Goal: Book appointment/travel/reservation

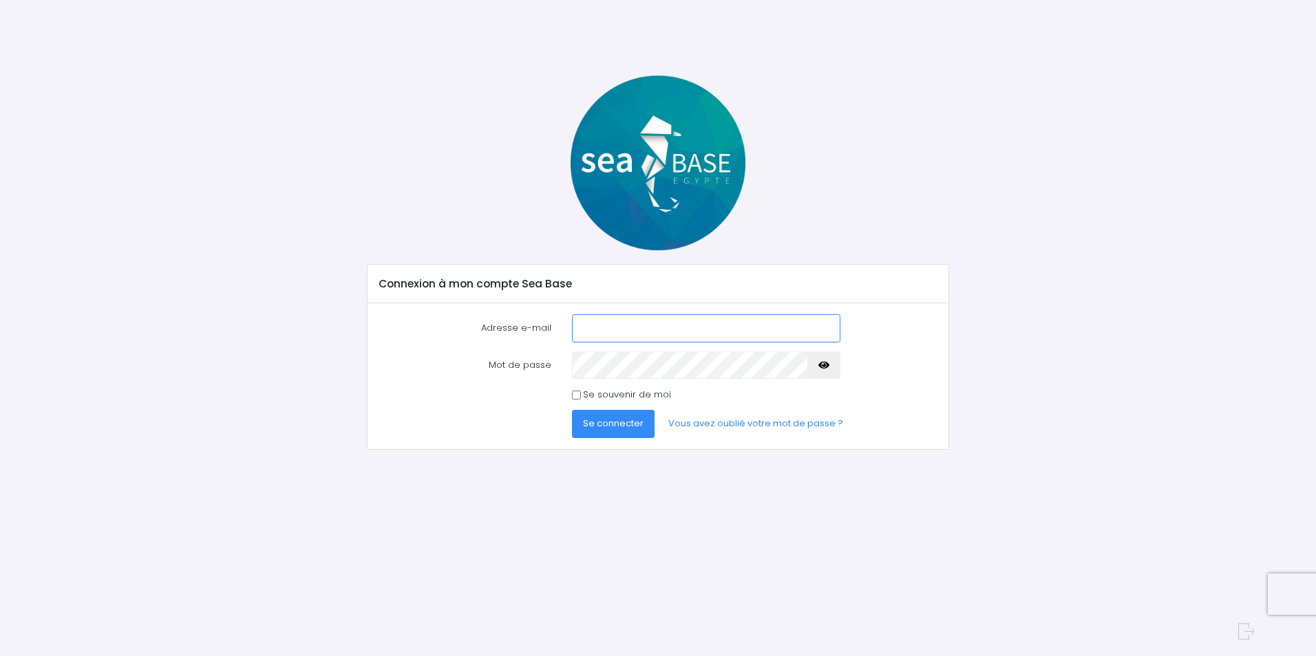
click at [648, 322] on input "Adresse e-mail" at bounding box center [706, 328] width 268 height 28
type input "[EMAIL_ADDRESS][DOMAIN_NAME]"
click at [727, 423] on link "Vous avez oublié votre mot de passe ?" at bounding box center [755, 424] width 197 height 28
click at [572, 410] on button "Se connecter" at bounding box center [613, 424] width 83 height 28
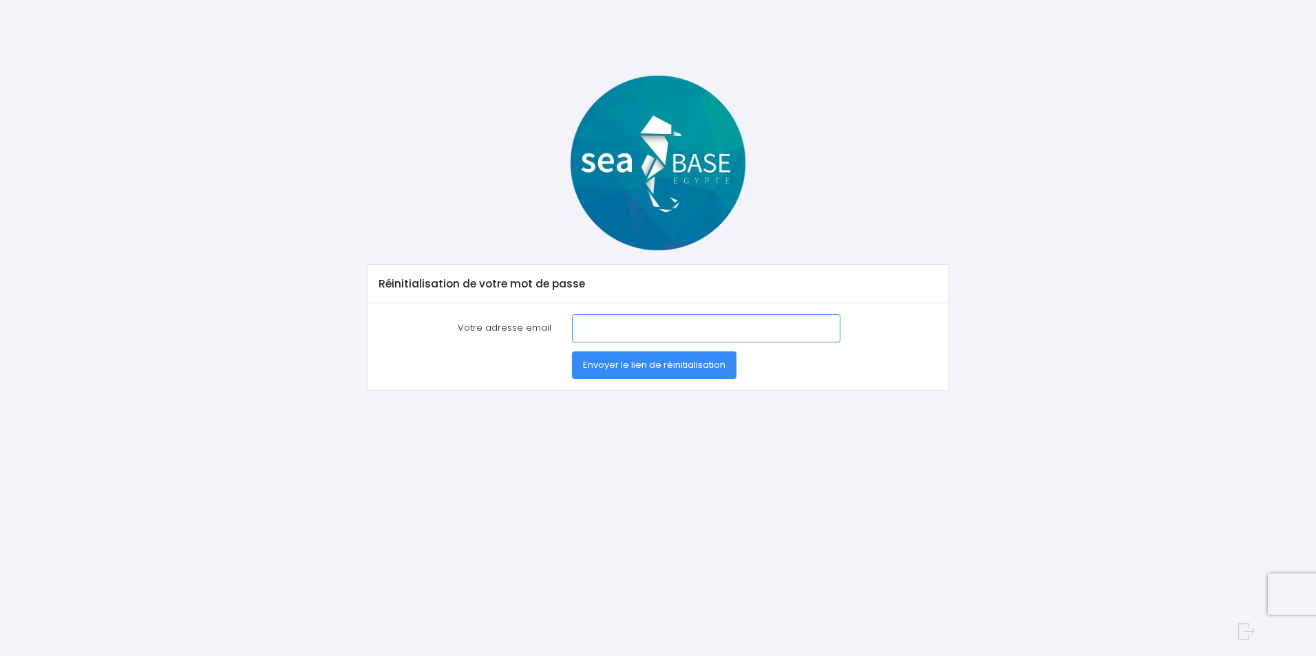
click at [610, 331] on input "Votre adresse email" at bounding box center [706, 328] width 268 height 28
type input "marine.commerces@gmail.com"
click at [614, 370] on span "Envoyer le lien de réinitialisation" at bounding box center [654, 364] width 142 height 13
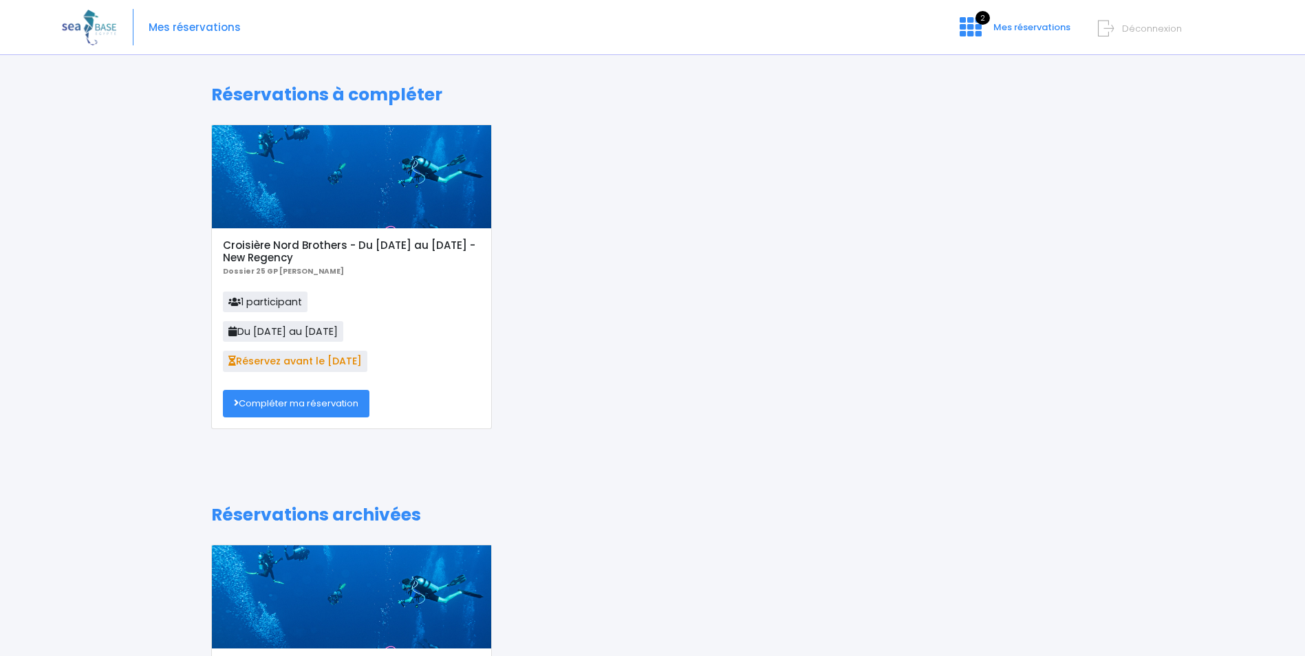
click at [310, 398] on link "Compléter ma réservation" at bounding box center [296, 404] width 147 height 28
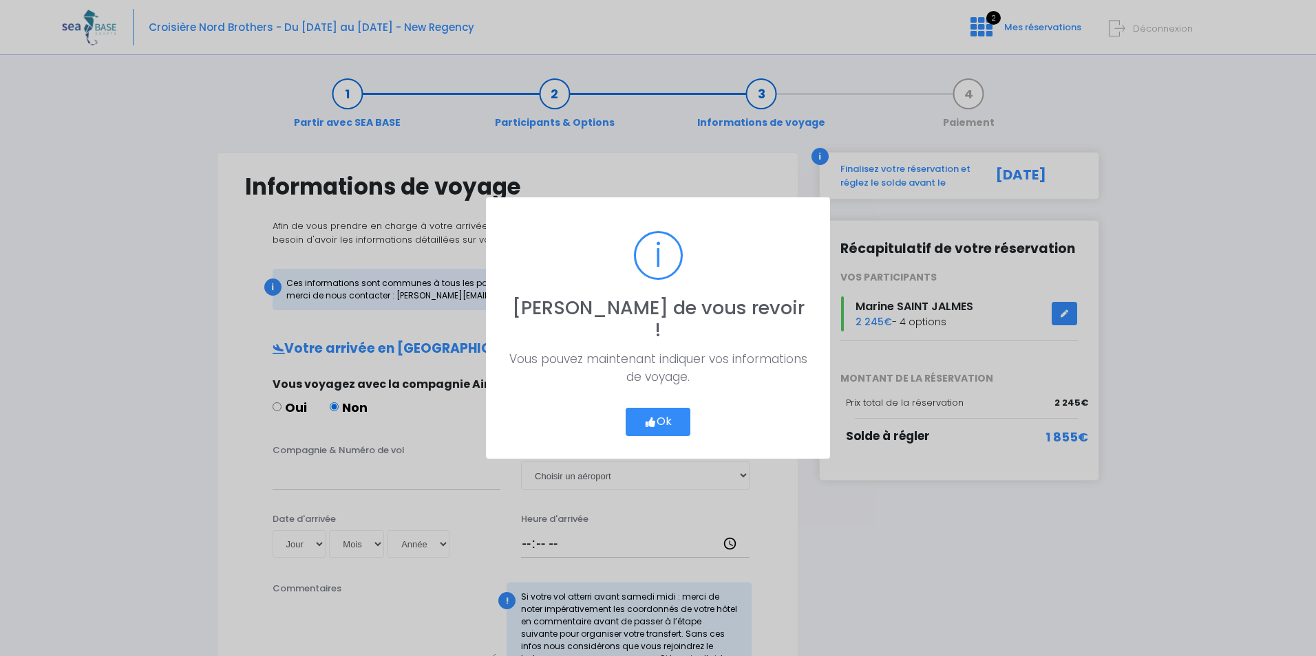
click at [666, 408] on button "Ok" at bounding box center [657, 422] width 65 height 29
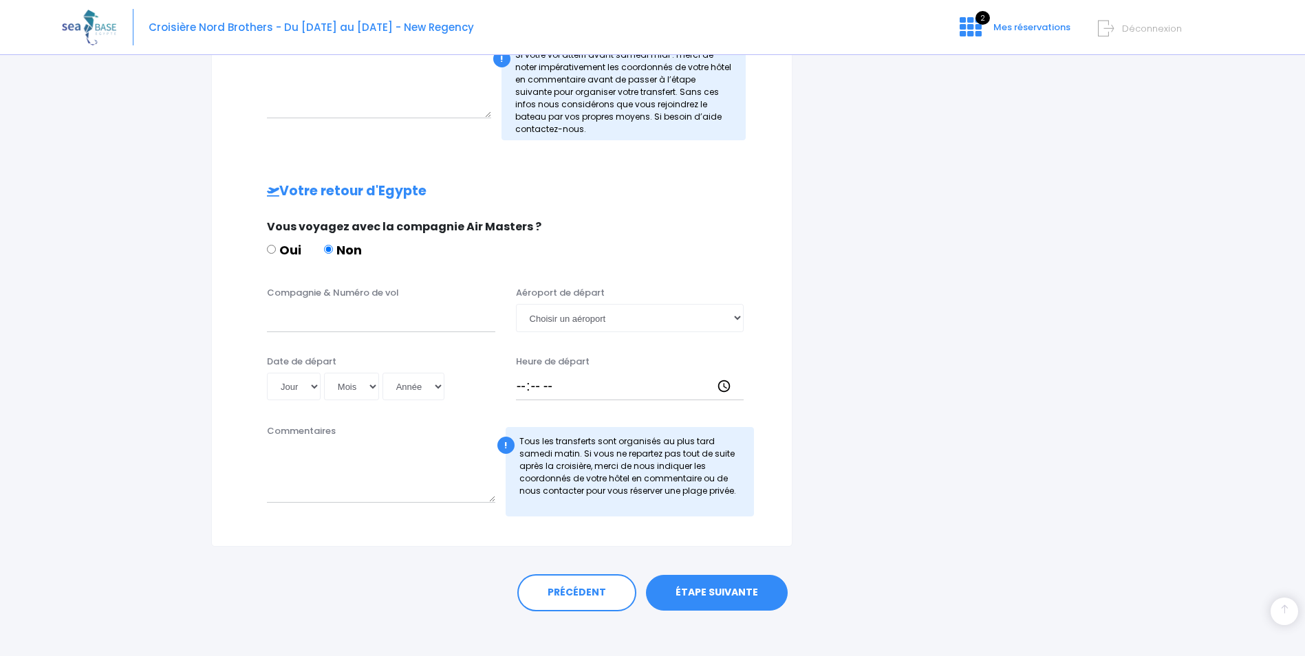
scroll to position [553, 0]
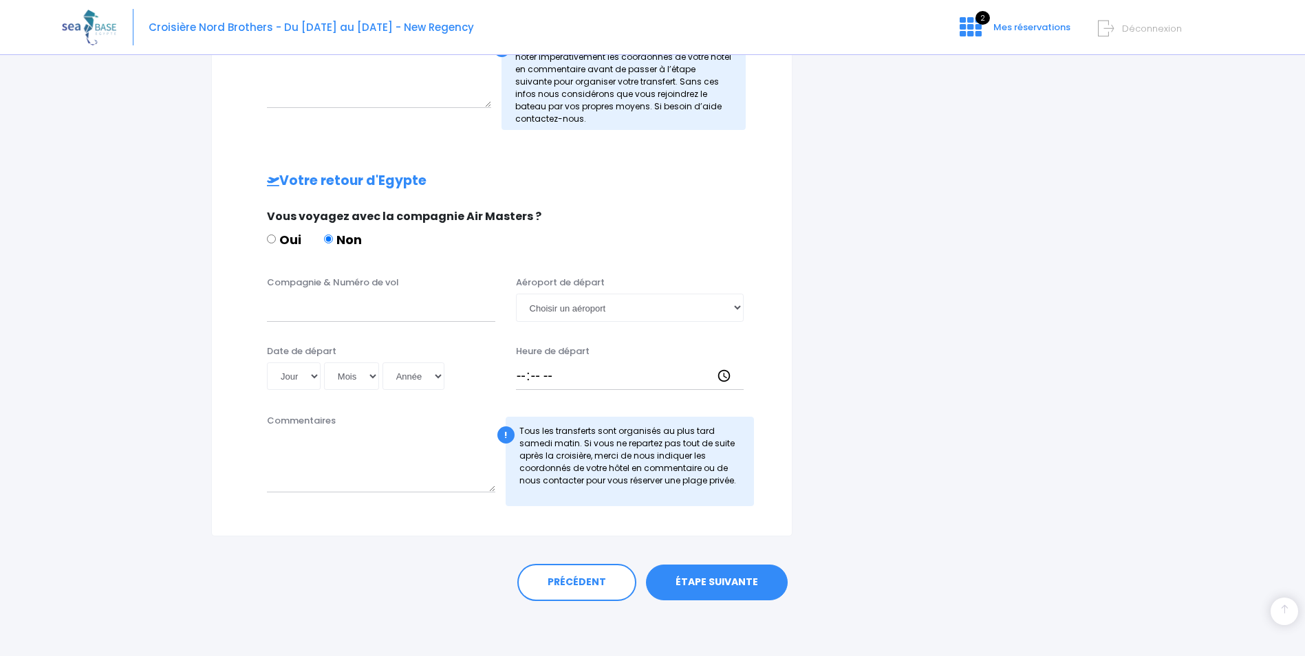
click at [701, 579] on link "ÉTAPE SUIVANTE" at bounding box center [717, 583] width 142 height 36
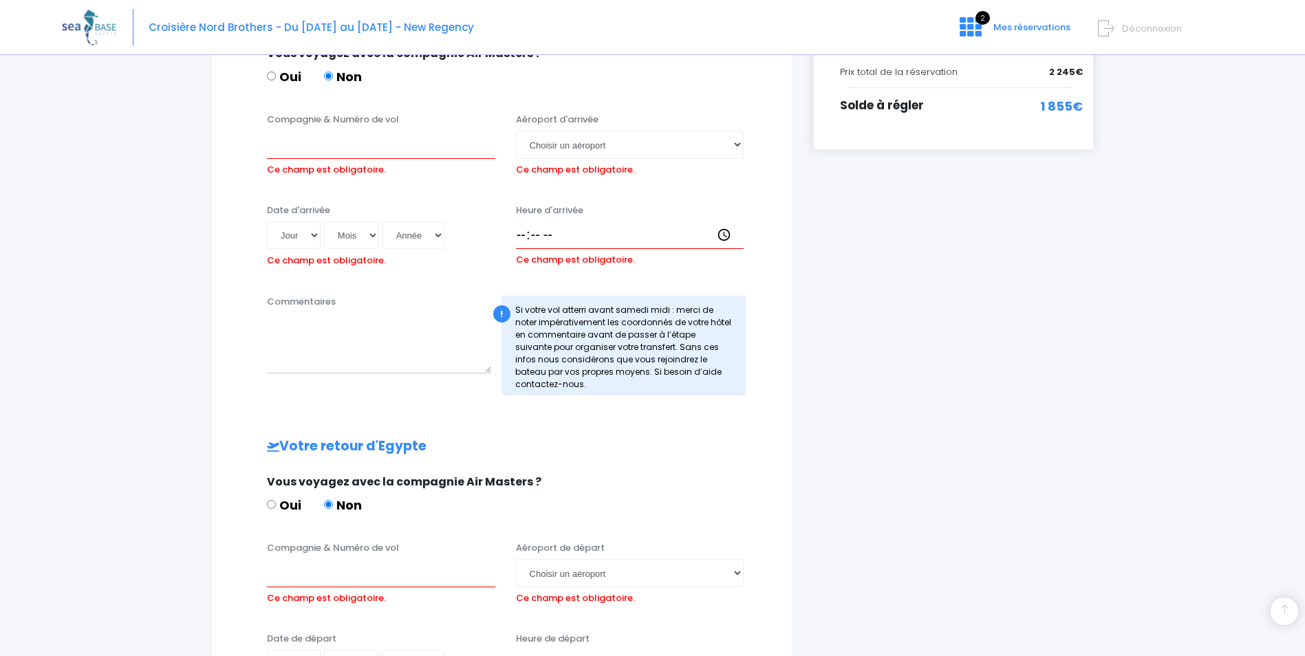
scroll to position [324, 0]
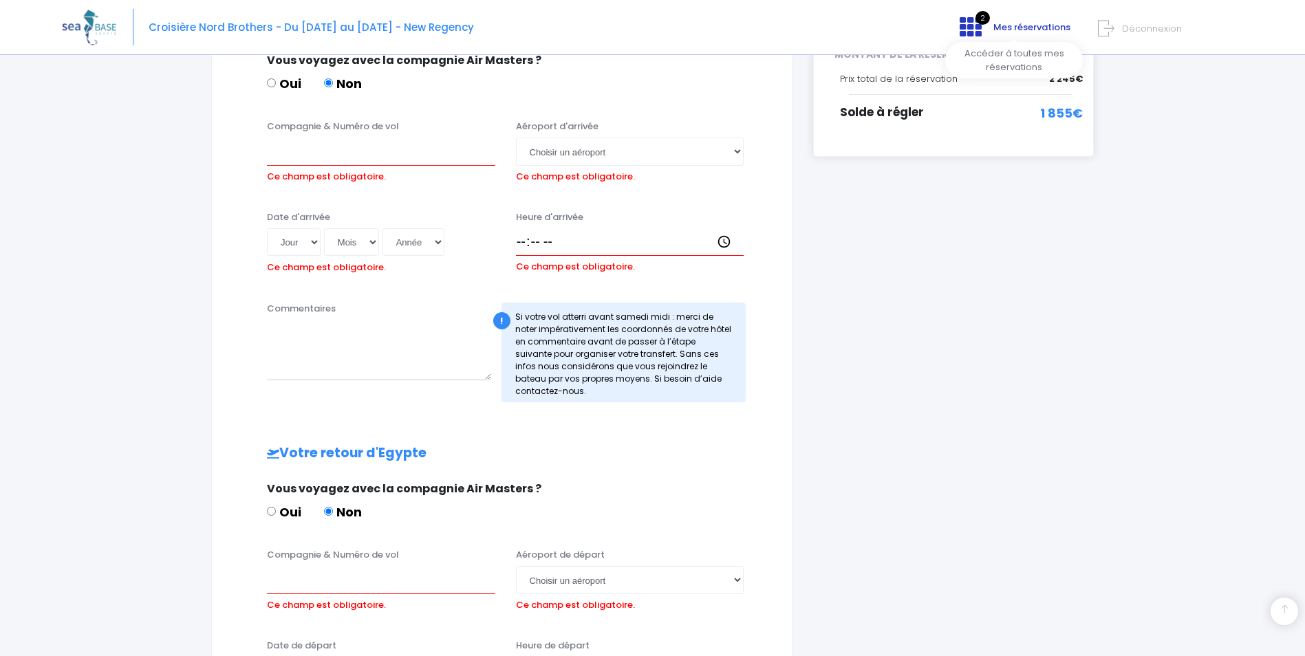
click at [1036, 28] on span "Mes réservations" at bounding box center [1032, 27] width 77 height 13
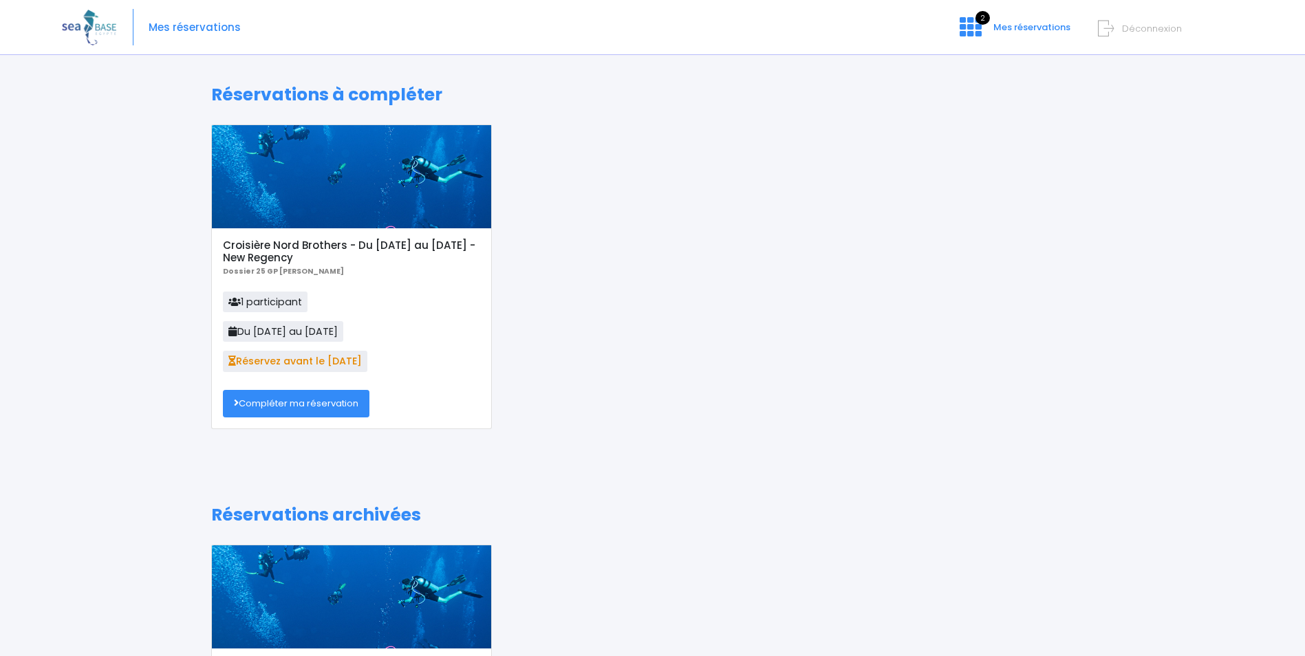
click at [274, 405] on link "Compléter ma réservation" at bounding box center [296, 404] width 147 height 28
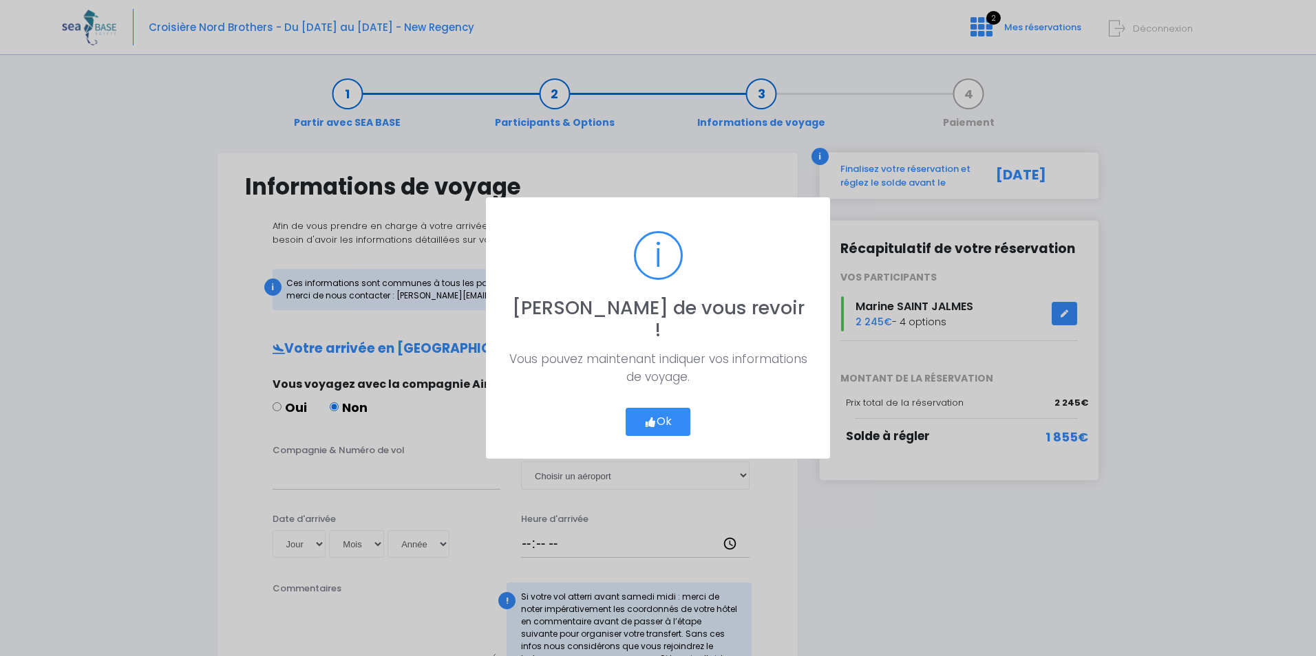
click at [667, 408] on button "Ok" at bounding box center [657, 422] width 65 height 29
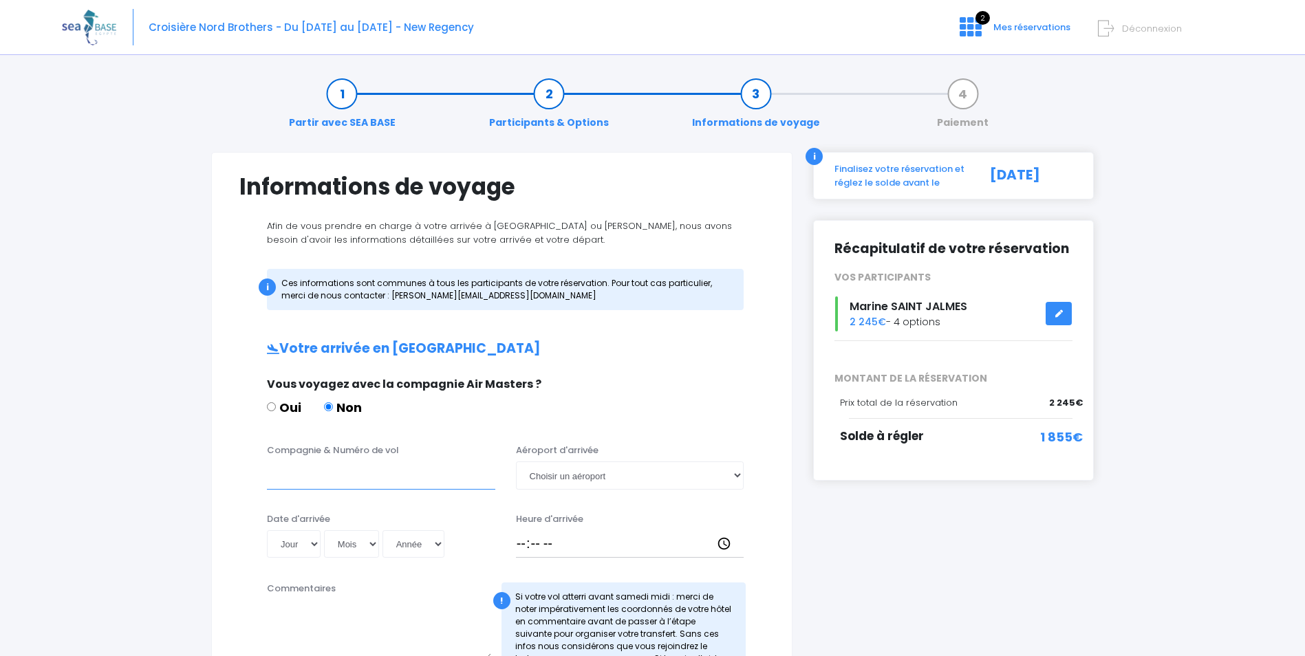
click at [321, 478] on input "Compagnie & Numéro de vol" at bounding box center [381, 476] width 228 height 28
type input "easyjet RJU4495"
click at [639, 473] on select "Choisir un aéroport Hurghada Marsa Alam" at bounding box center [630, 476] width 228 height 28
select select "Hurghada"
click at [516, 462] on select "Choisir un aéroport Hurghada Marsa Alam" at bounding box center [630, 476] width 228 height 28
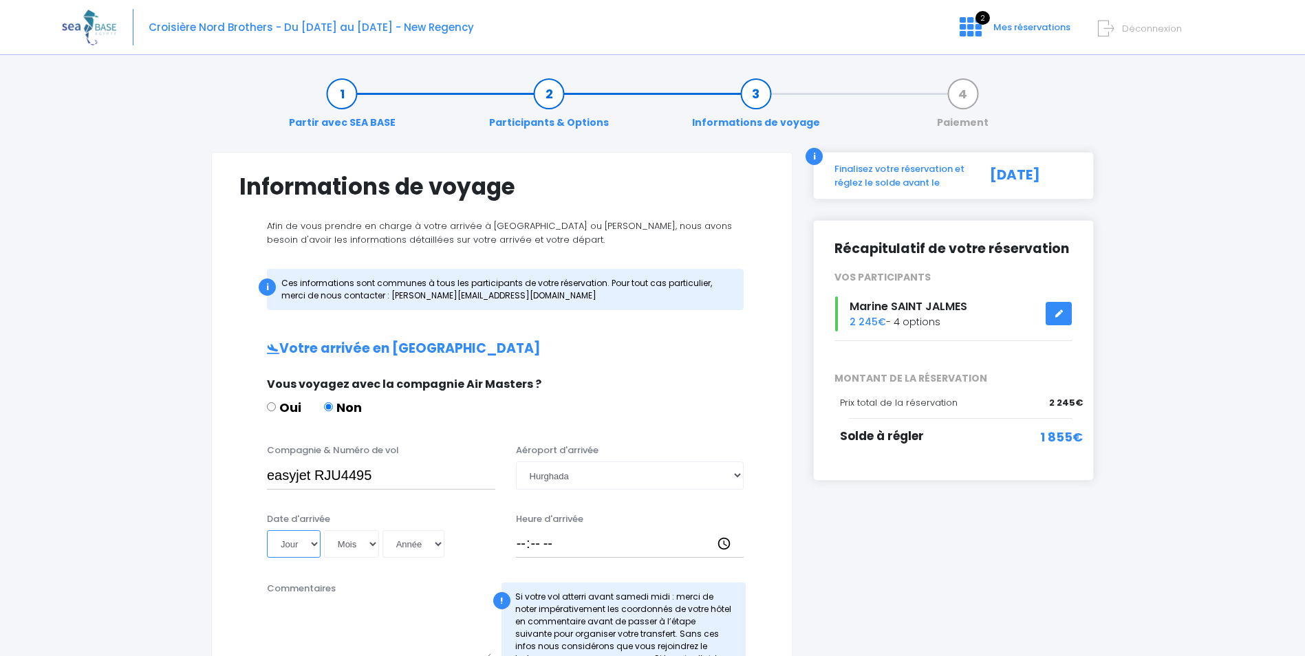
click at [314, 544] on select "Jour 01 02 03 04 05 06 07 08 09 10 11 12 13 14 15 16 17 18 19 20 21 22 23 24 25…" at bounding box center [294, 545] width 54 height 28
select select "08"
click at [267, 531] on select "Jour 01 02 03 04 05 06 07 08 09 10 11 12 13 14 15 16 17 18 19 20 21 22 23 24 25…" at bounding box center [294, 545] width 54 height 28
click at [370, 537] on select "Mois 01 02 03 04 05 06 07 08 09 10 11 12" at bounding box center [351, 545] width 55 height 28
select select "11"
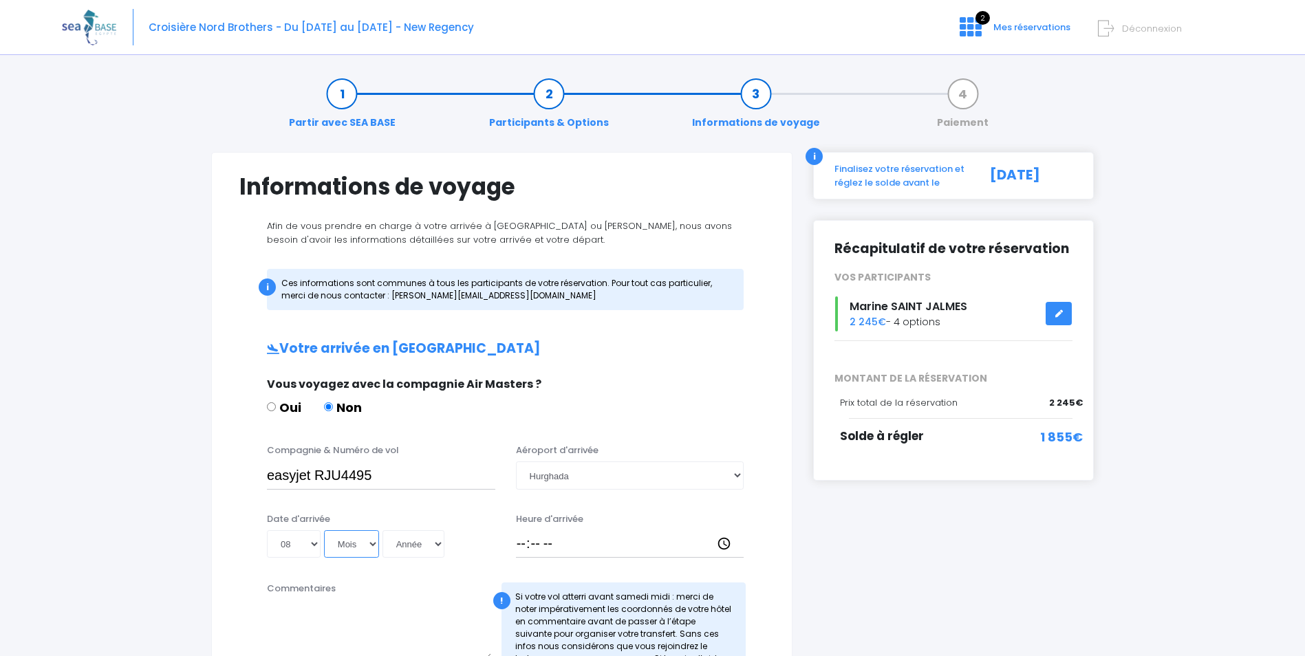
click at [324, 531] on select "Mois 01 02 03 04 05 06 07 08 09 10 11 12" at bounding box center [351, 545] width 55 height 28
click at [434, 542] on select "Année 2045 2044 2043 2042 2041 2040 2039 2038 2037 2036 2035 2034 2033 2032 203…" at bounding box center [414, 545] width 62 height 28
select select "2025"
click at [383, 531] on select "Année 2045 2044 2043 2042 2041 2040 2039 2038 2037 2036 2035 2034 2033 2032 203…" at bounding box center [414, 545] width 62 height 28
type input "2025-11-08"
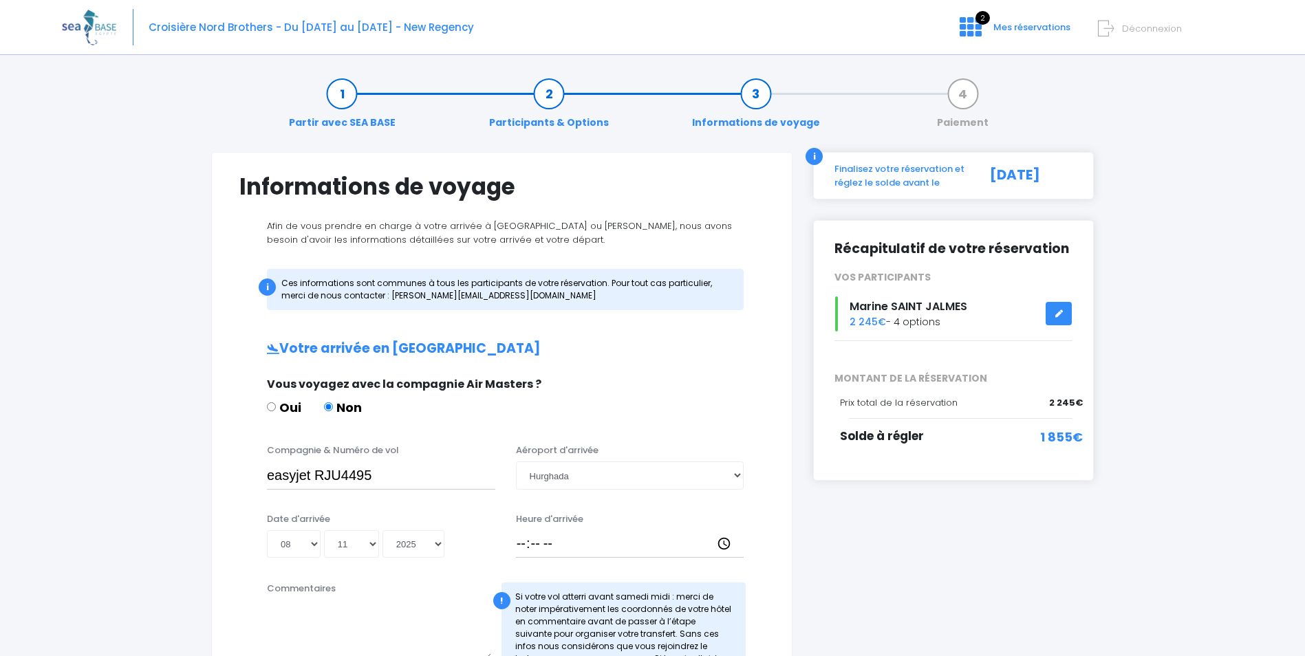
click at [449, 614] on textarea "Commentaires" at bounding box center [379, 630] width 224 height 61
click at [566, 542] on input "Heure d'arrivée" at bounding box center [630, 545] width 228 height 28
type input "18:30"
click at [408, 611] on textarea "Commentaires" at bounding box center [379, 630] width 224 height 61
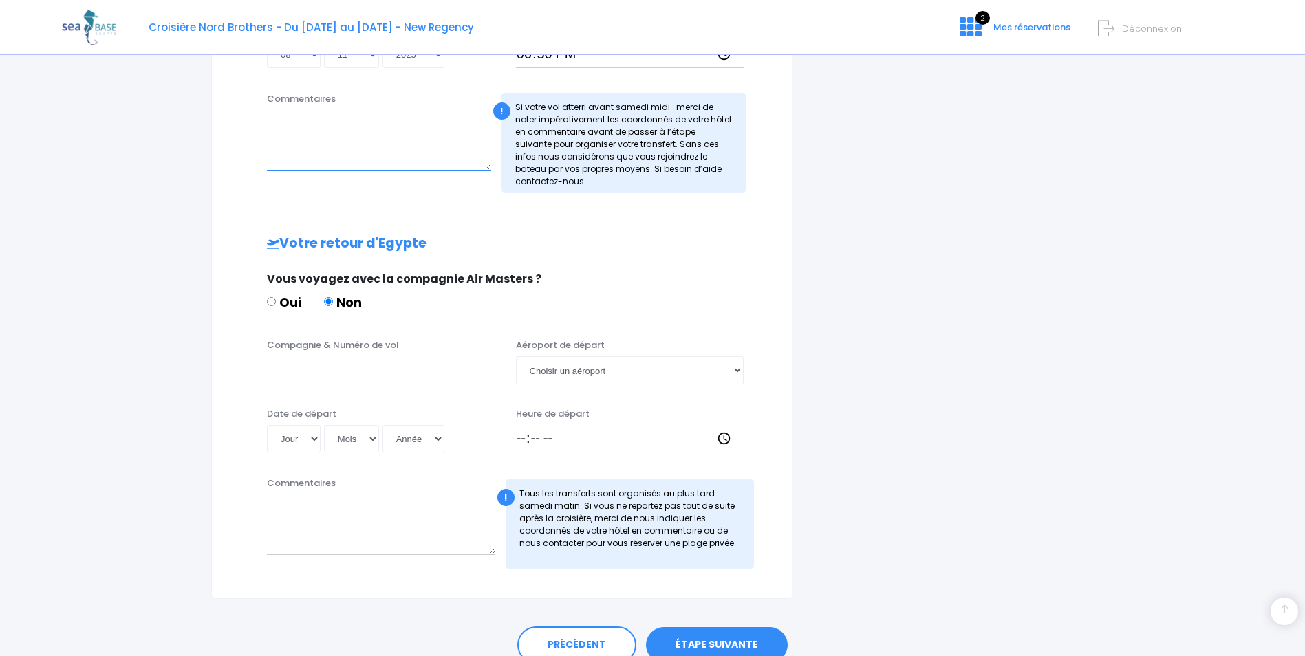
scroll to position [486, 0]
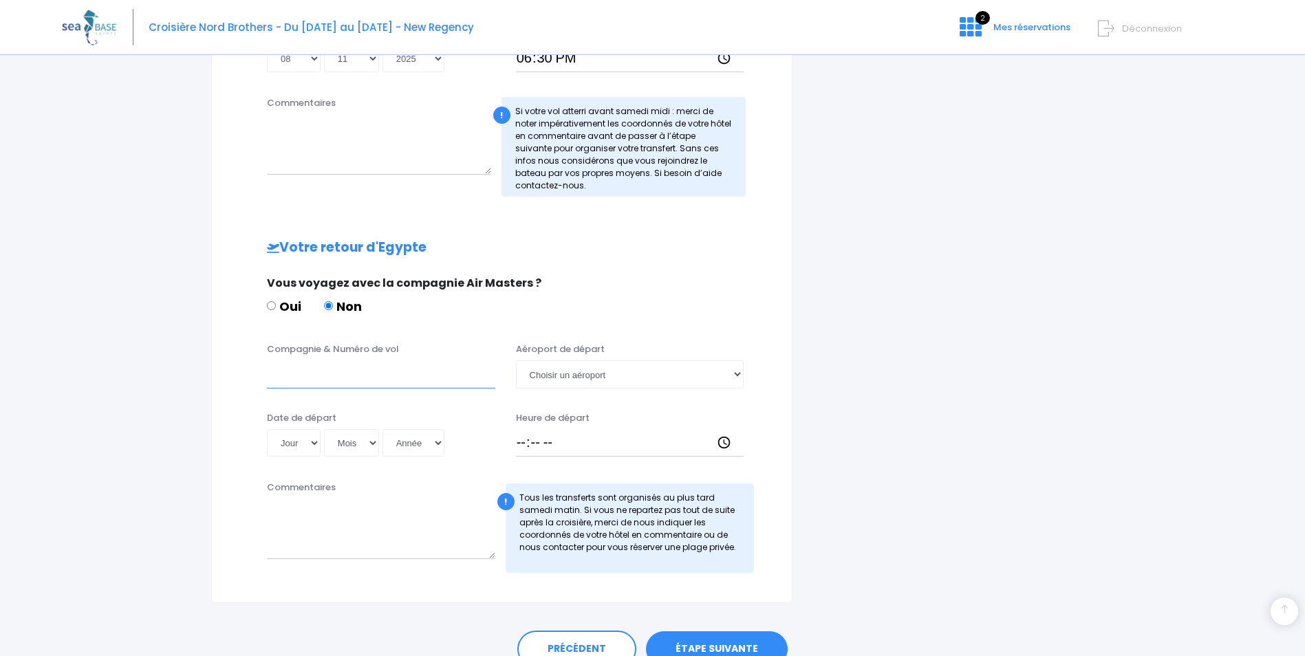
click at [431, 376] on input "Compagnie & Numéro de vol" at bounding box center [381, 375] width 228 height 28
type input "Easy JET EJU4496"
click at [310, 447] on select "Jour 01 02 03 04 05 06 07 08 09 10 11 12 13 14 15 16 17 18 19 20 21 22 23 24 25…" at bounding box center [294, 443] width 54 height 28
select select "15"
click at [267, 429] on select "Jour 01 02 03 04 05 06 07 08 09 10 11 12 13 14 15 16 17 18 19 20 21 22 23 24 25…" at bounding box center [294, 443] width 54 height 28
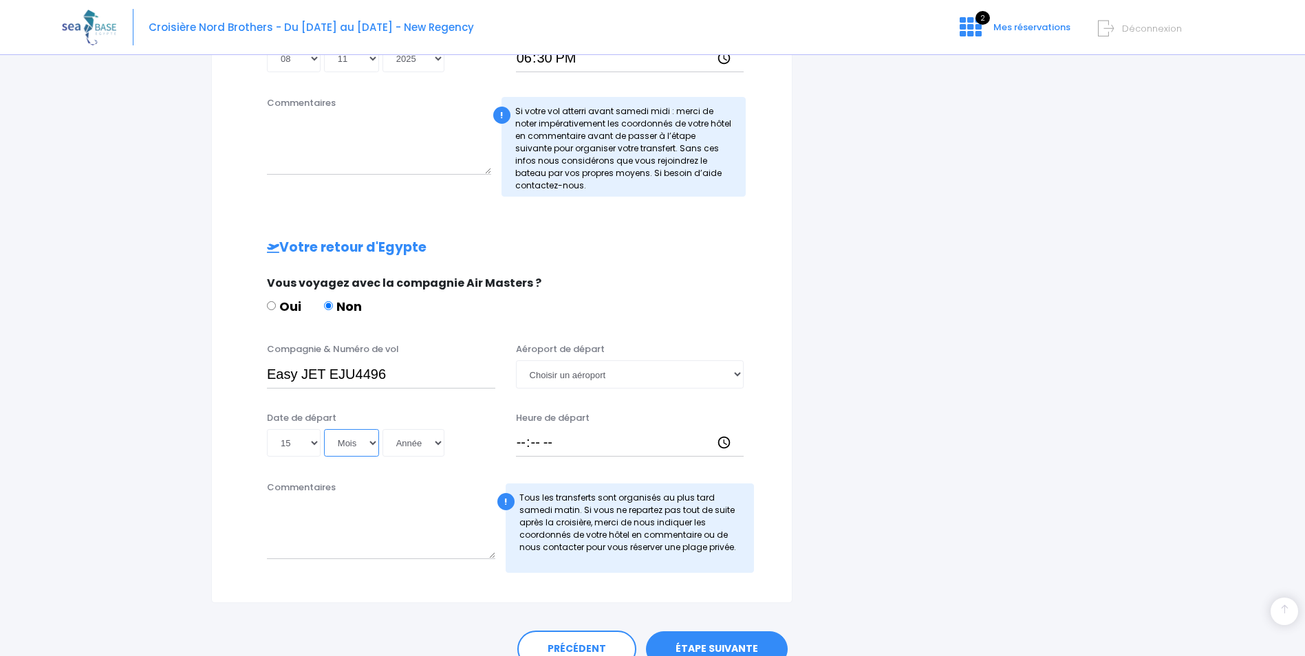
click at [367, 446] on select "Mois 01 02 03 04 05 06 07 08 09 10 11 12" at bounding box center [351, 443] width 55 height 28
select select "11"
click at [324, 429] on select "Mois 01 02 03 04 05 06 07 08 09 10 11 12" at bounding box center [351, 443] width 55 height 28
click at [433, 445] on select "Année 2045 2044 2043 2042 2041 2040 2039 2038 2037 2036 2035 2034 2033 2032 203…" at bounding box center [414, 443] width 62 height 28
select select "2025"
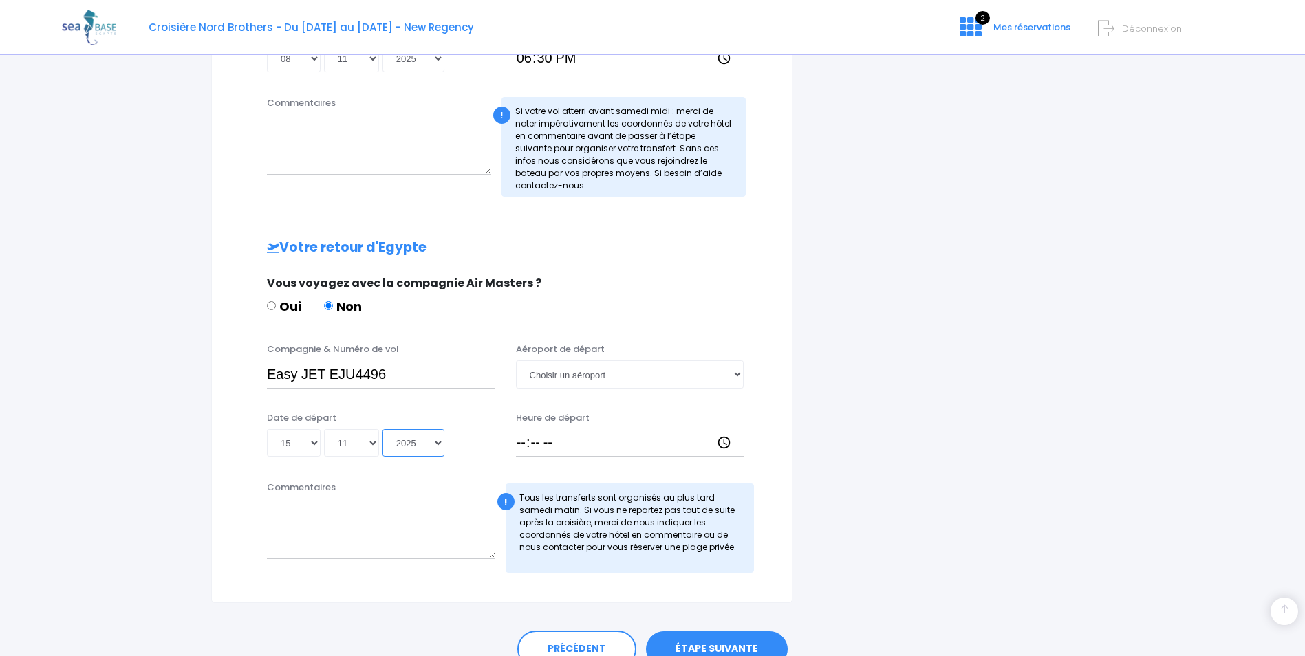
click at [383, 429] on select "Année 2045 2044 2043 2042 2041 2040 2039 2038 2037 2036 2035 2034 2033 2032 203…" at bounding box center [414, 443] width 62 height 28
type input "2025-11-15"
click at [622, 374] on select "Choisir un aéroport Hurghada Marsa Alam" at bounding box center [630, 375] width 228 height 28
select select "Hurghada"
click at [516, 361] on select "Choisir un aéroport Hurghada Marsa Alam" at bounding box center [630, 375] width 228 height 28
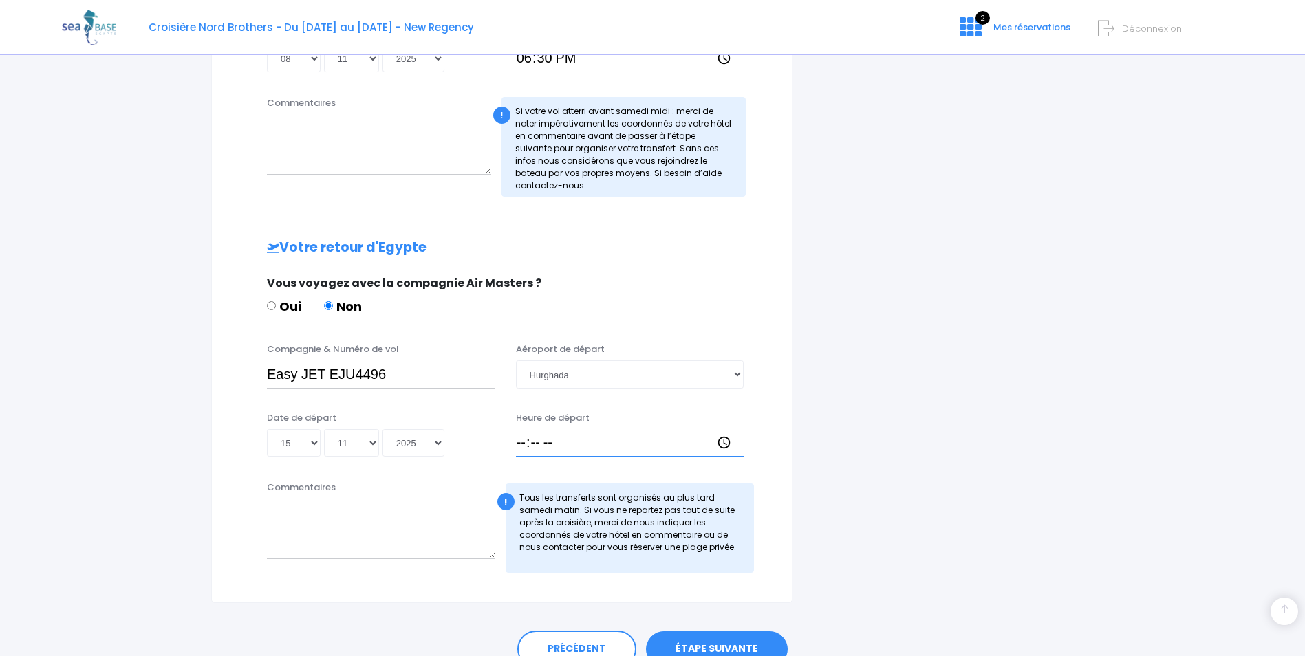
click at [569, 444] on input "Heure de départ" at bounding box center [630, 443] width 228 height 28
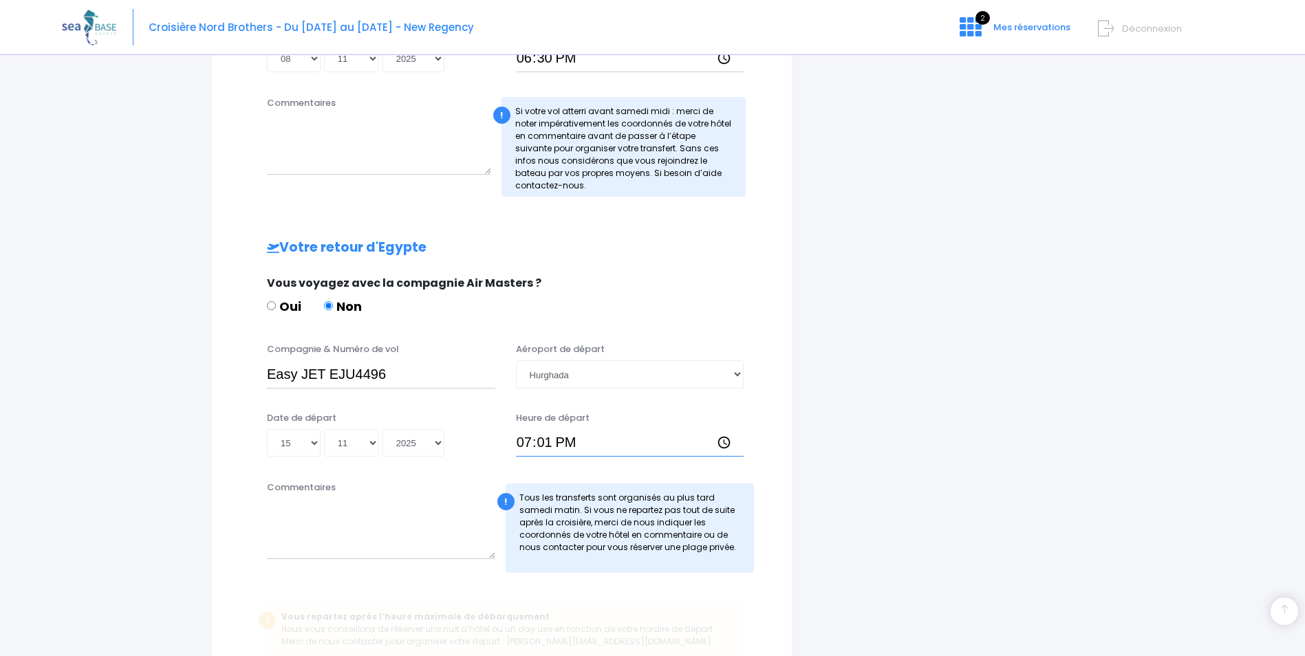
type input "19:15"
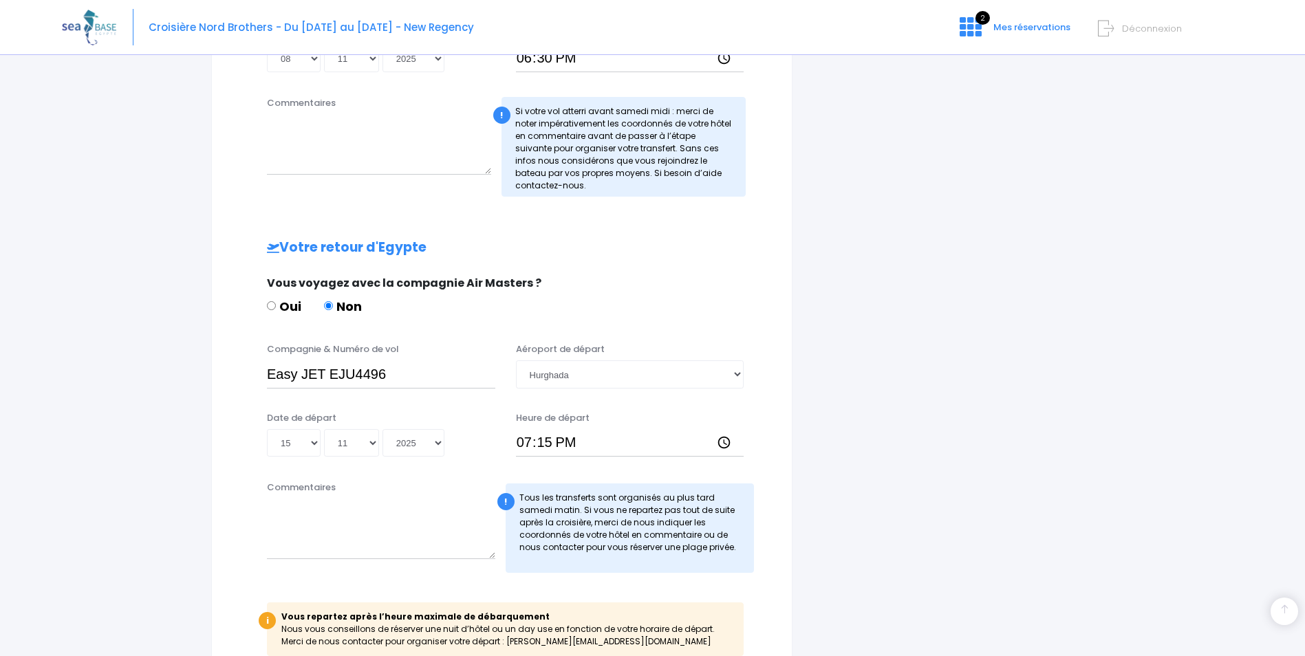
click at [985, 497] on div "i Finalisez votre réservation et réglez le solde avant le 09/09/2025 Récapitula…" at bounding box center [953, 176] width 301 height 1020
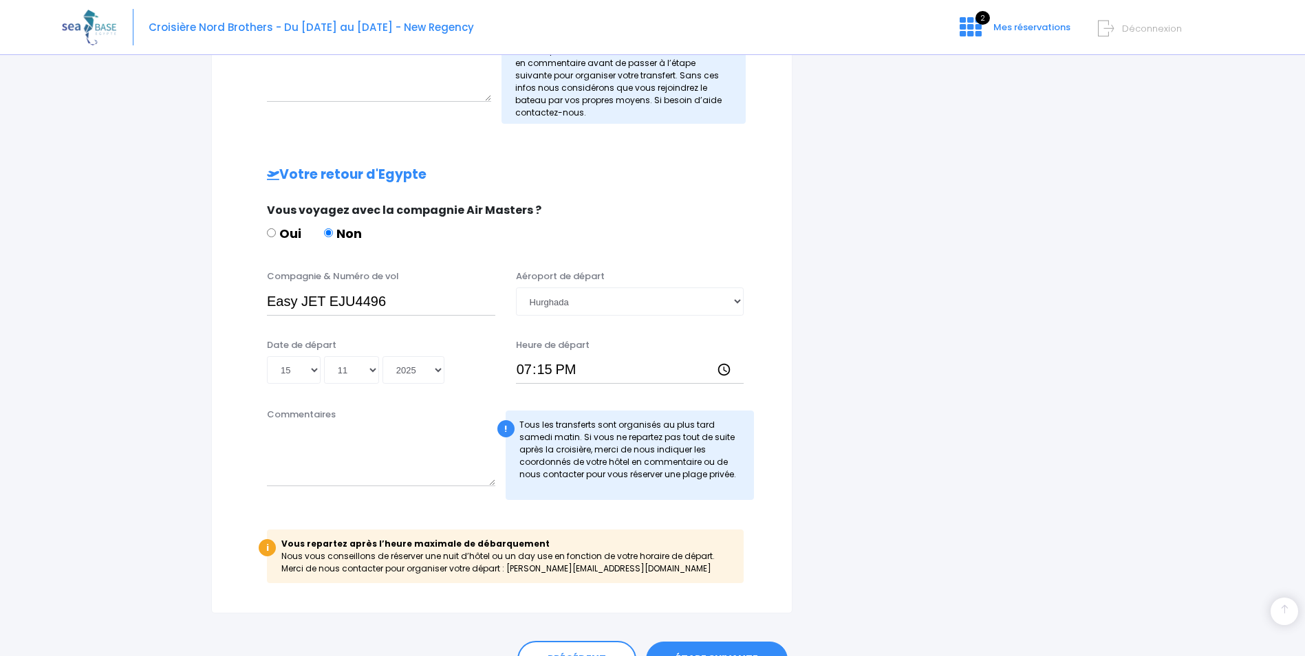
scroll to position [636, 0]
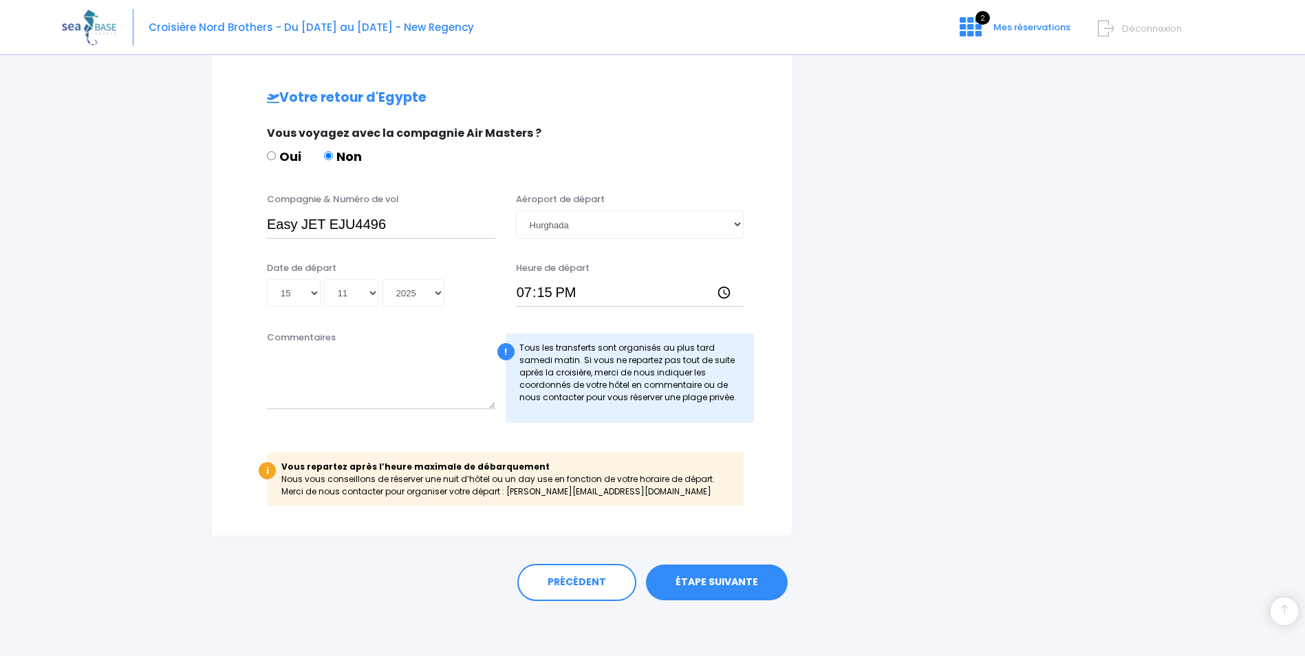
click at [708, 582] on link "ÉTAPE SUIVANTE" at bounding box center [717, 583] width 142 height 36
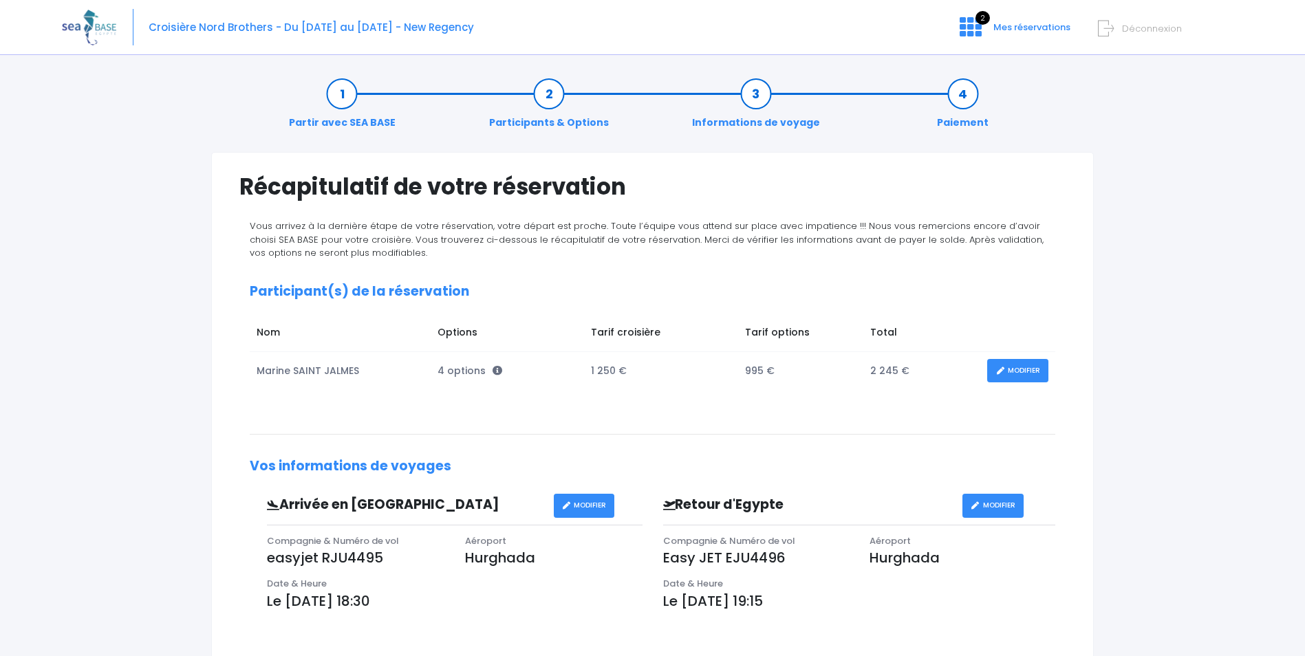
click at [1223, 330] on div "Partir avec SEA BASE Participants & Options Informations de voyage Paiement Réc…" at bounding box center [652, 515] width 1181 height 903
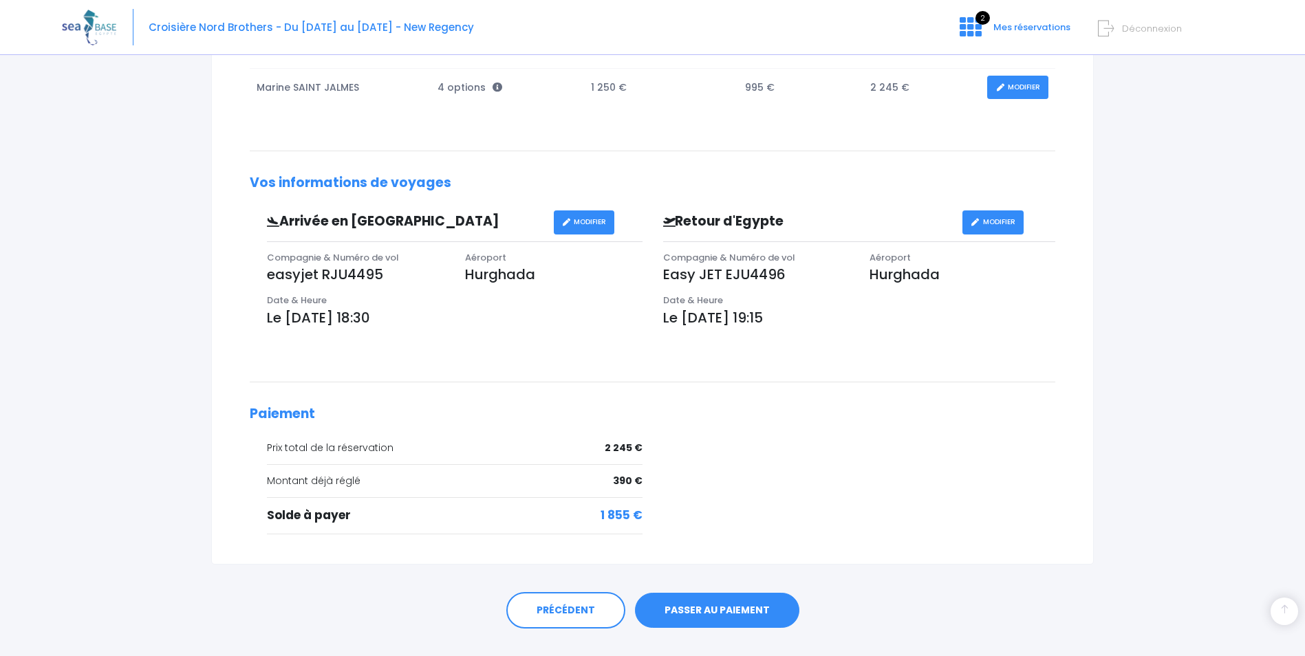
scroll to position [311, 0]
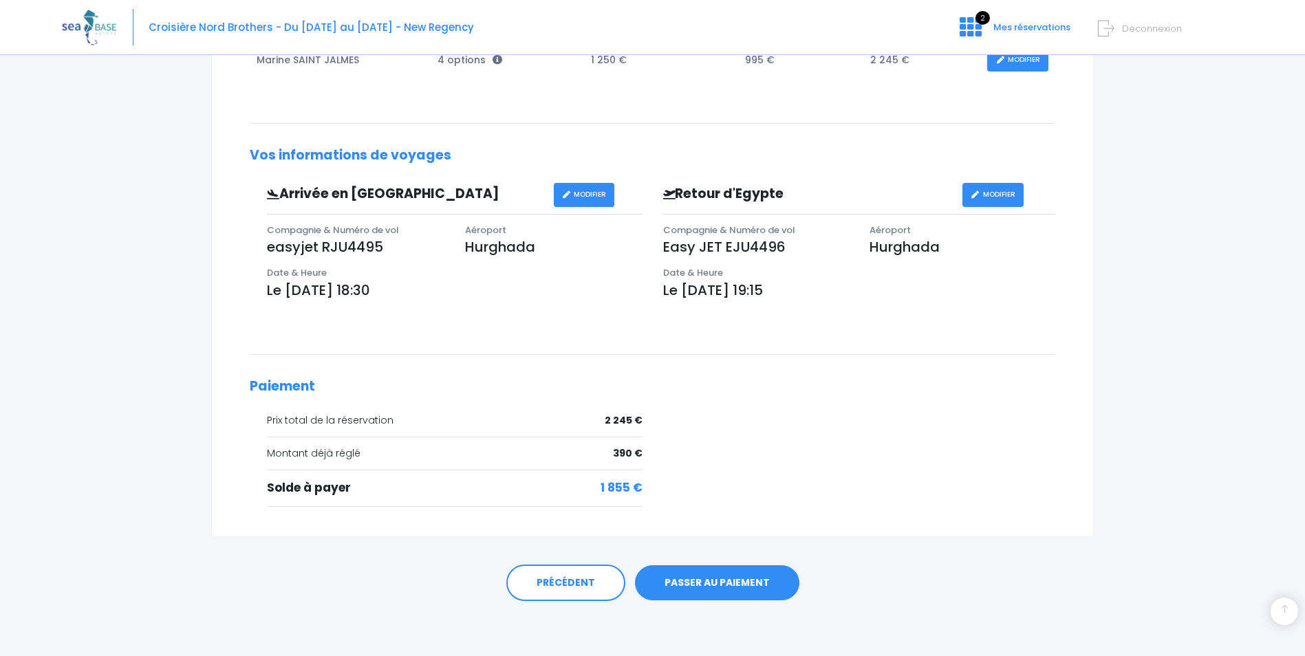
click at [708, 584] on link "PASSER AU PAIEMENT" at bounding box center [717, 584] width 164 height 36
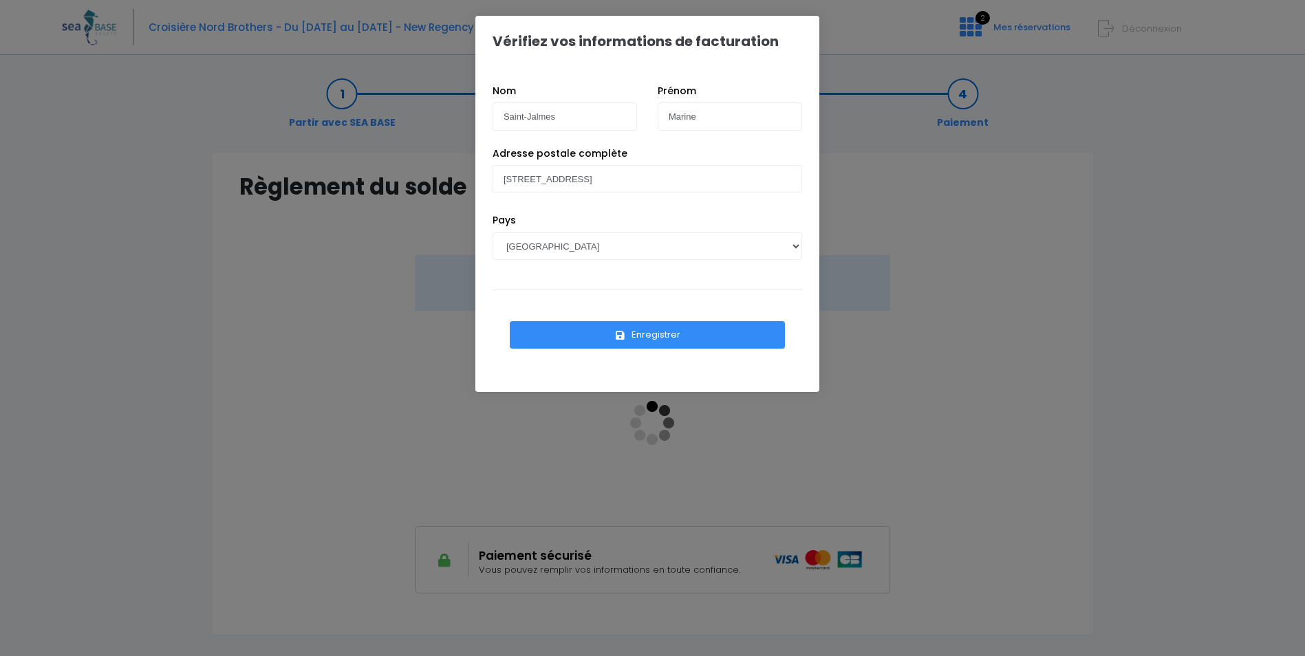
click at [656, 334] on button "Enregistrer" at bounding box center [647, 335] width 275 height 28
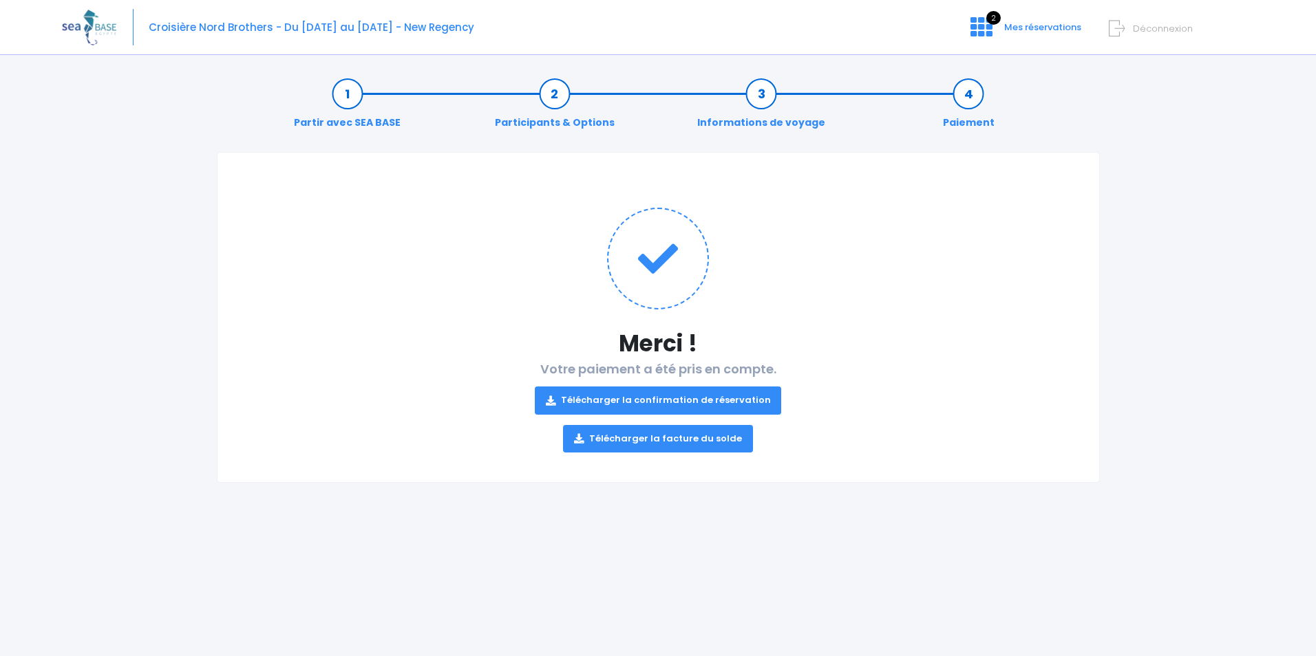
click at [658, 442] on link "Télécharger la facture du solde" at bounding box center [658, 439] width 190 height 28
